Goal: Task Accomplishment & Management: Use online tool/utility

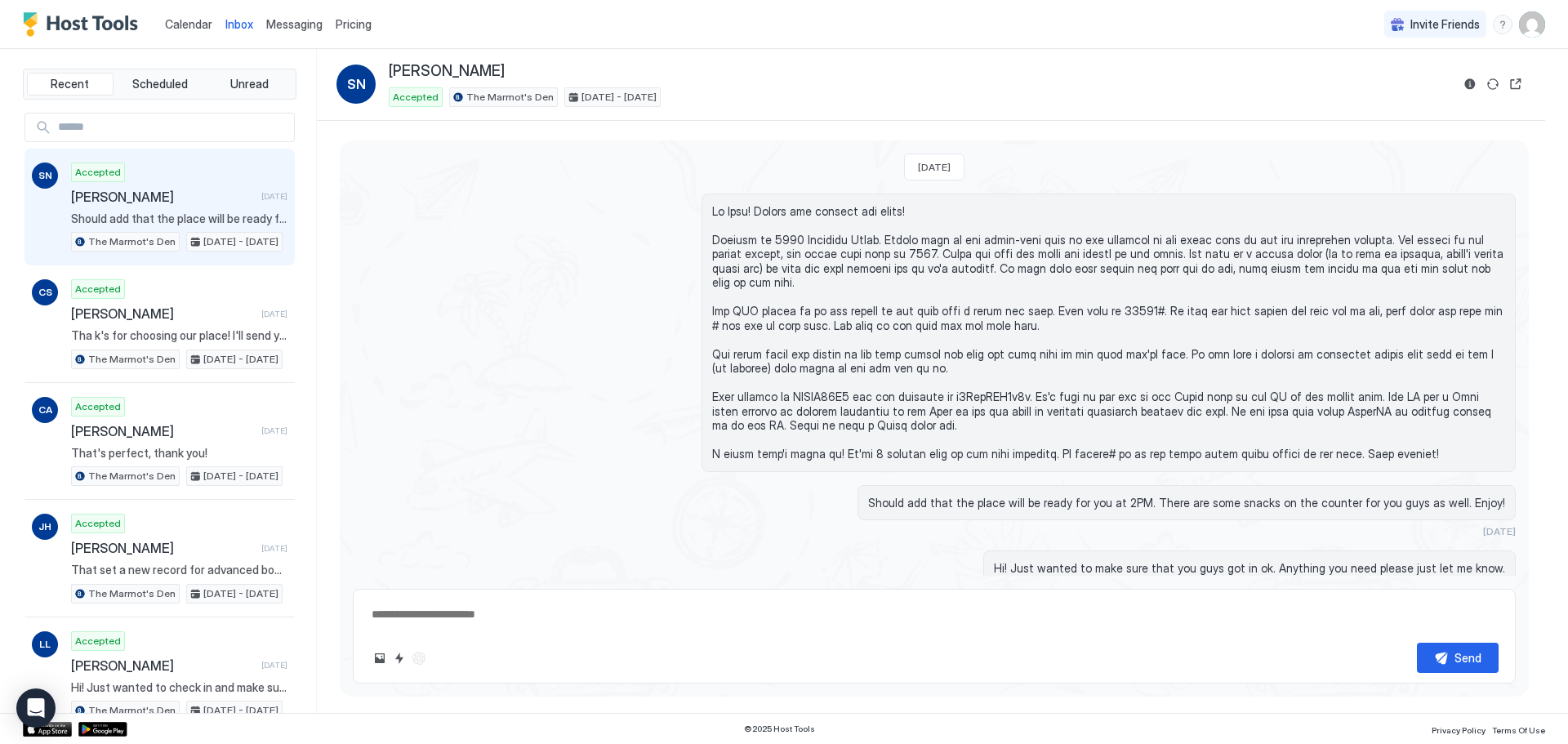
scroll to position [226, 0]
type textarea "*"
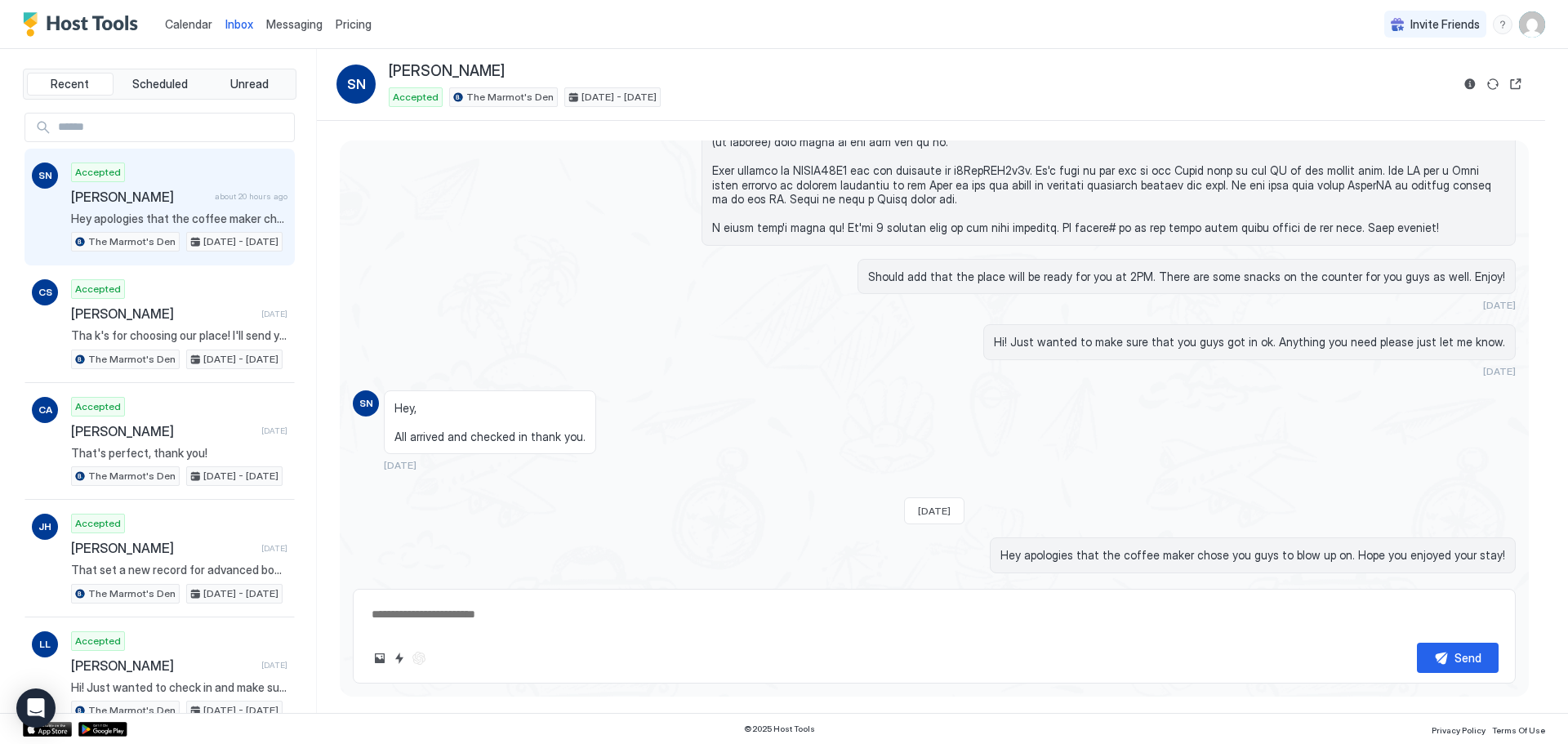
click at [191, 25] on span "Calendar" at bounding box center [188, 23] width 48 height 14
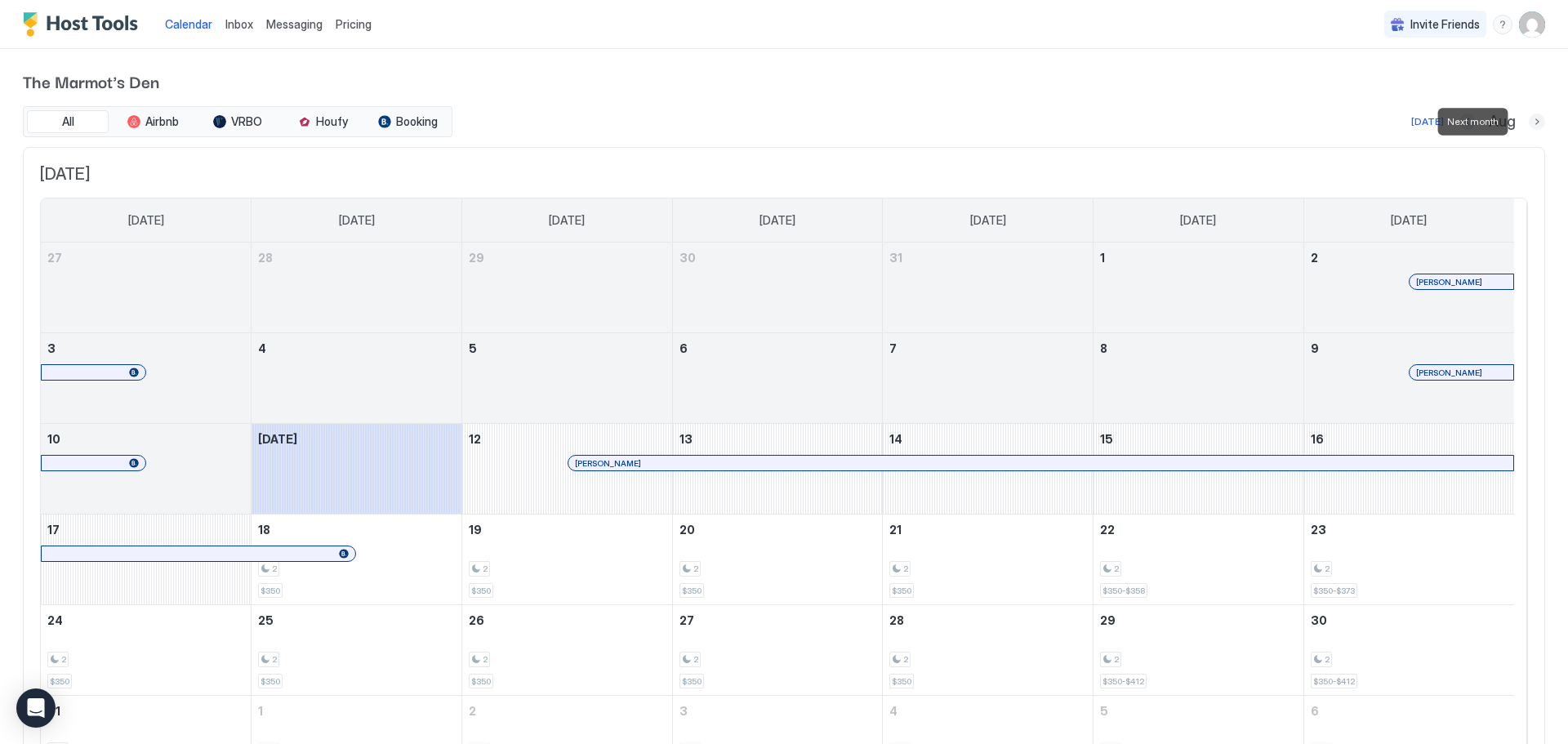
click at [1529, 124] on button "Next month" at bounding box center [1536, 121] width 16 height 16
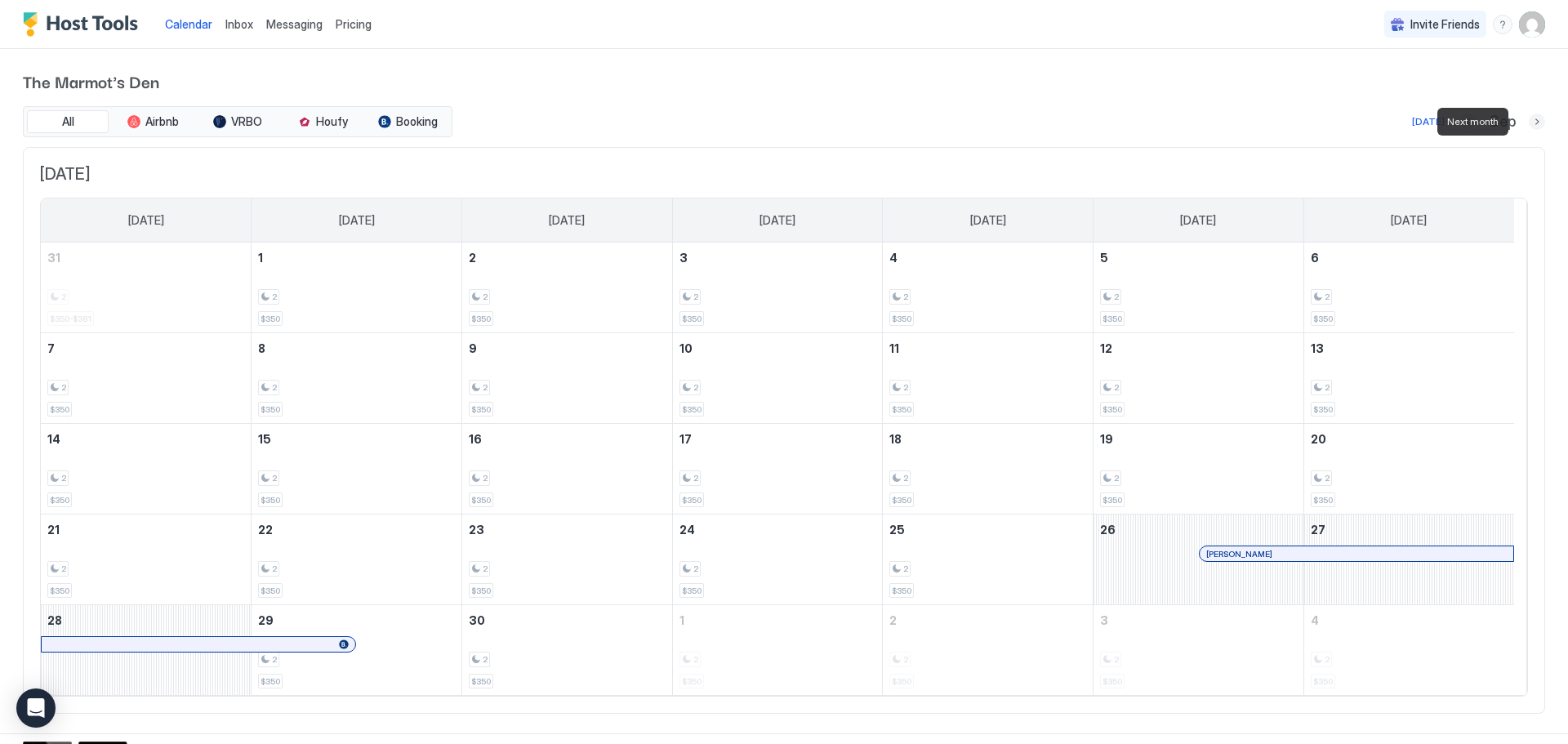
click at [1529, 124] on button "Next month" at bounding box center [1536, 121] width 16 height 16
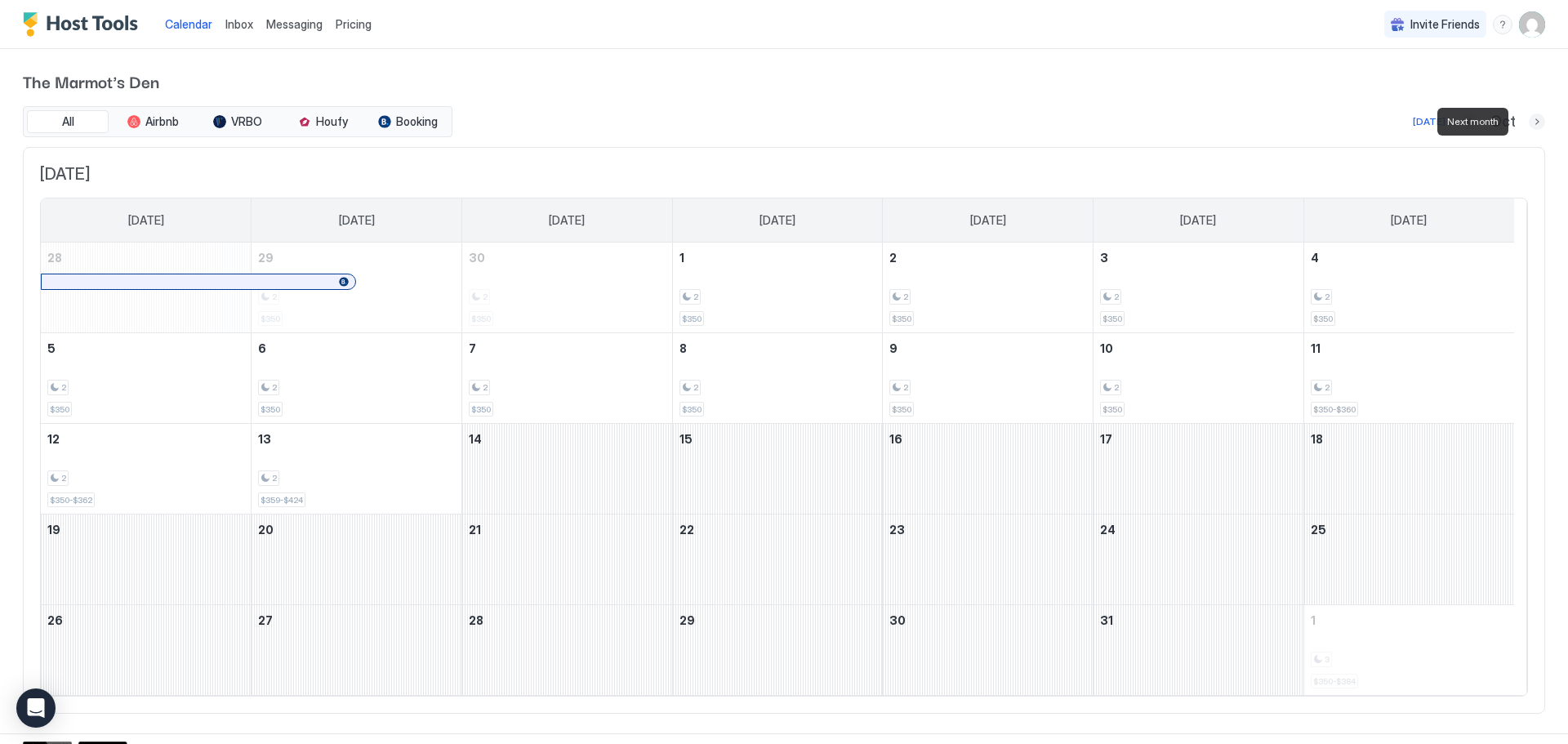
click at [1529, 124] on button "Next month" at bounding box center [1536, 121] width 16 height 16
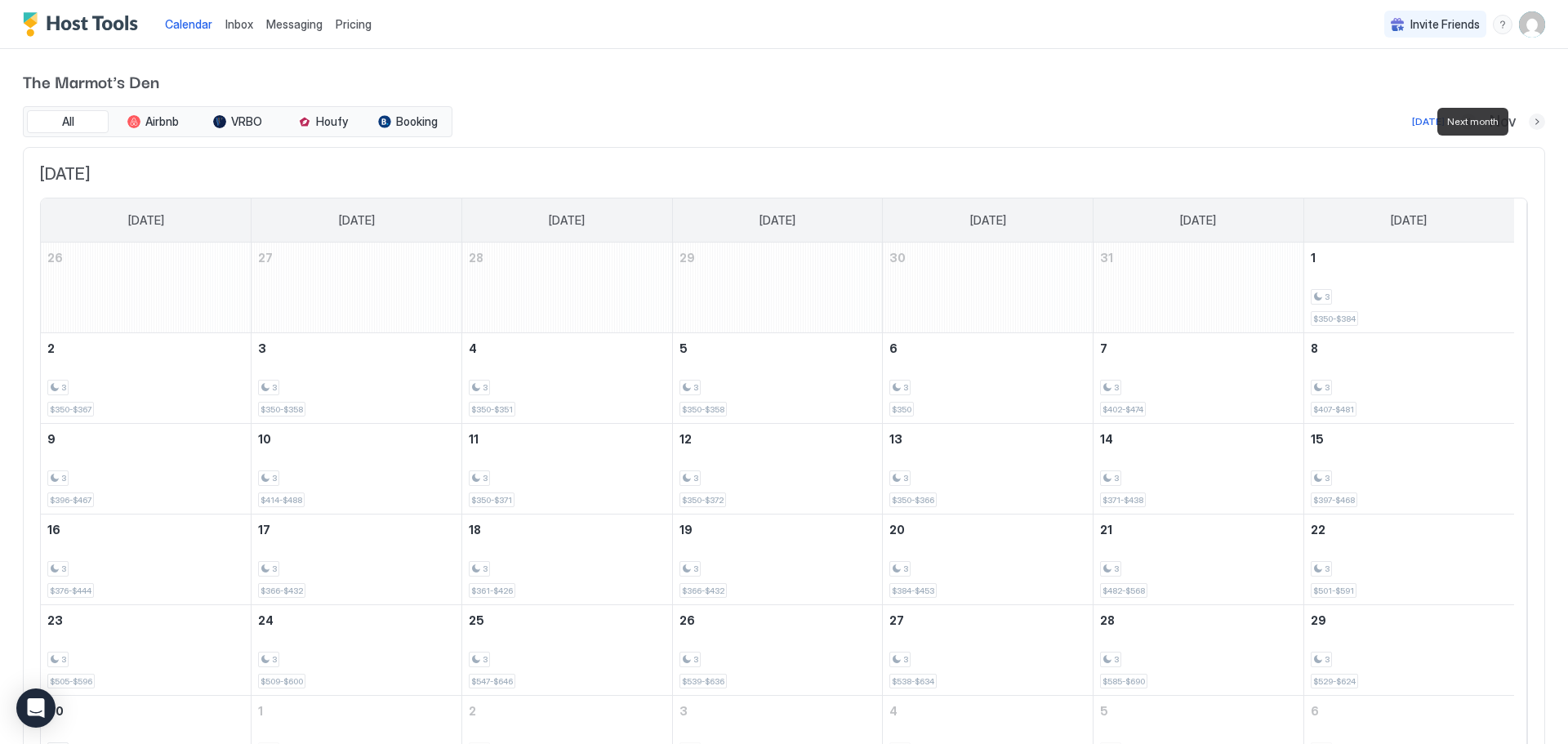
click at [1529, 124] on button "Next month" at bounding box center [1536, 121] width 16 height 16
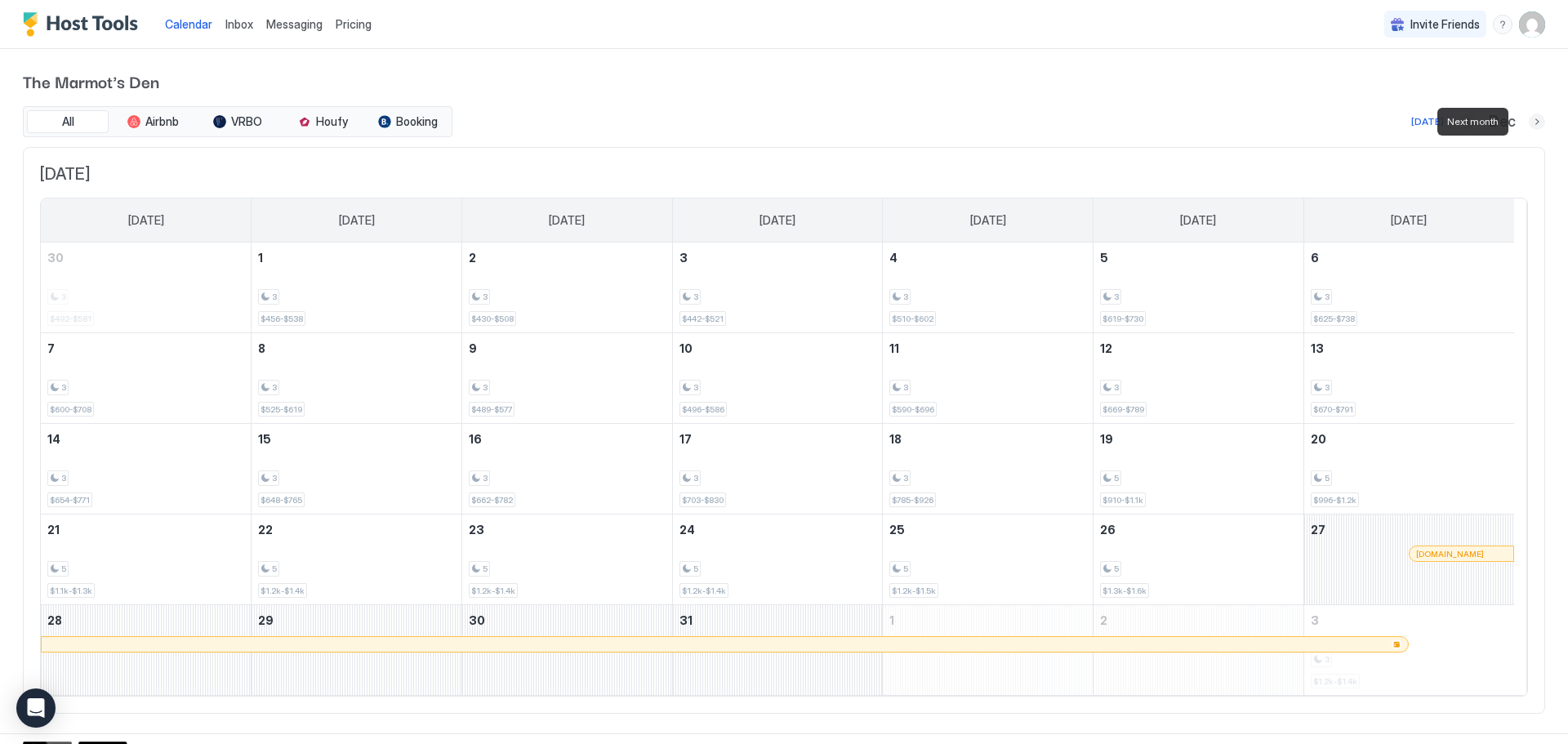
click at [1529, 124] on button "Next month" at bounding box center [1536, 121] width 16 height 16
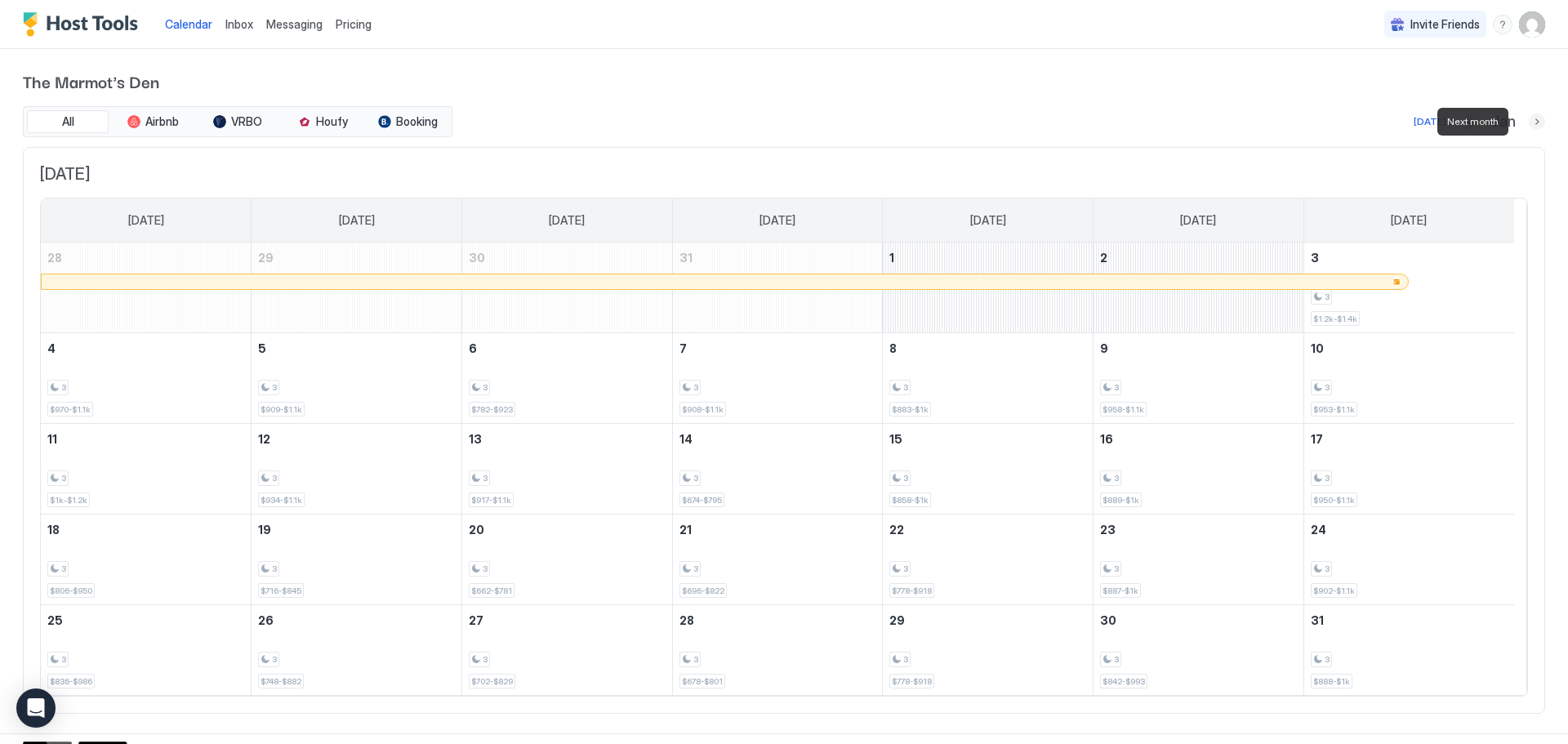
click at [1529, 124] on button "Next month" at bounding box center [1536, 121] width 16 height 16
